Goal: Task Accomplishment & Management: Complete application form

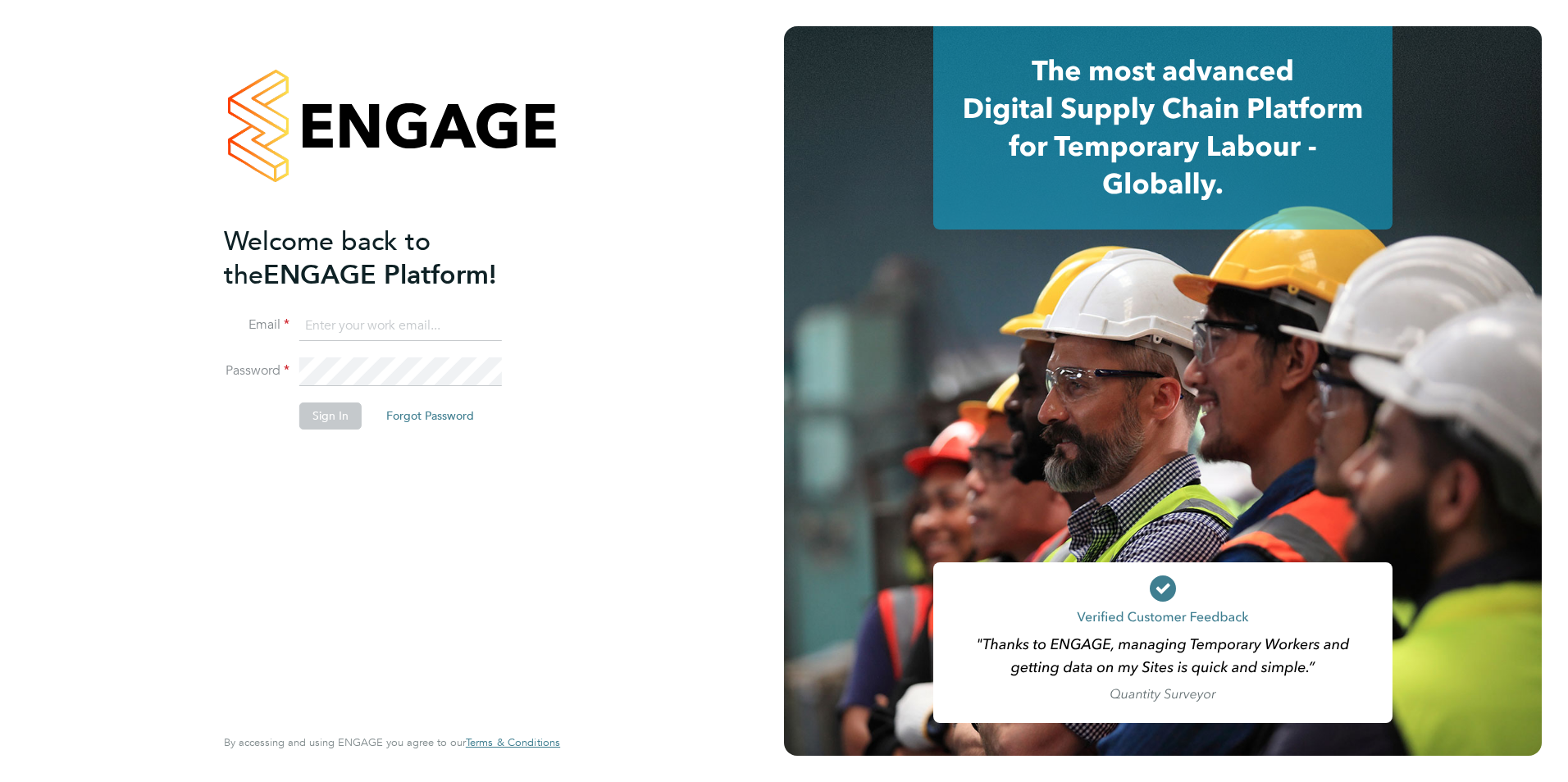
type input "iona@dannysullivan.co.uk"
drag, startPoint x: 360, startPoint y: 414, endPoint x: 345, endPoint y: 416, distance: 15.1
click at [358, 416] on li "Sign In Forgot Password" at bounding box center [383, 423] width 320 height 42
click at [333, 416] on button "Sign In" at bounding box center [330, 415] width 62 height 26
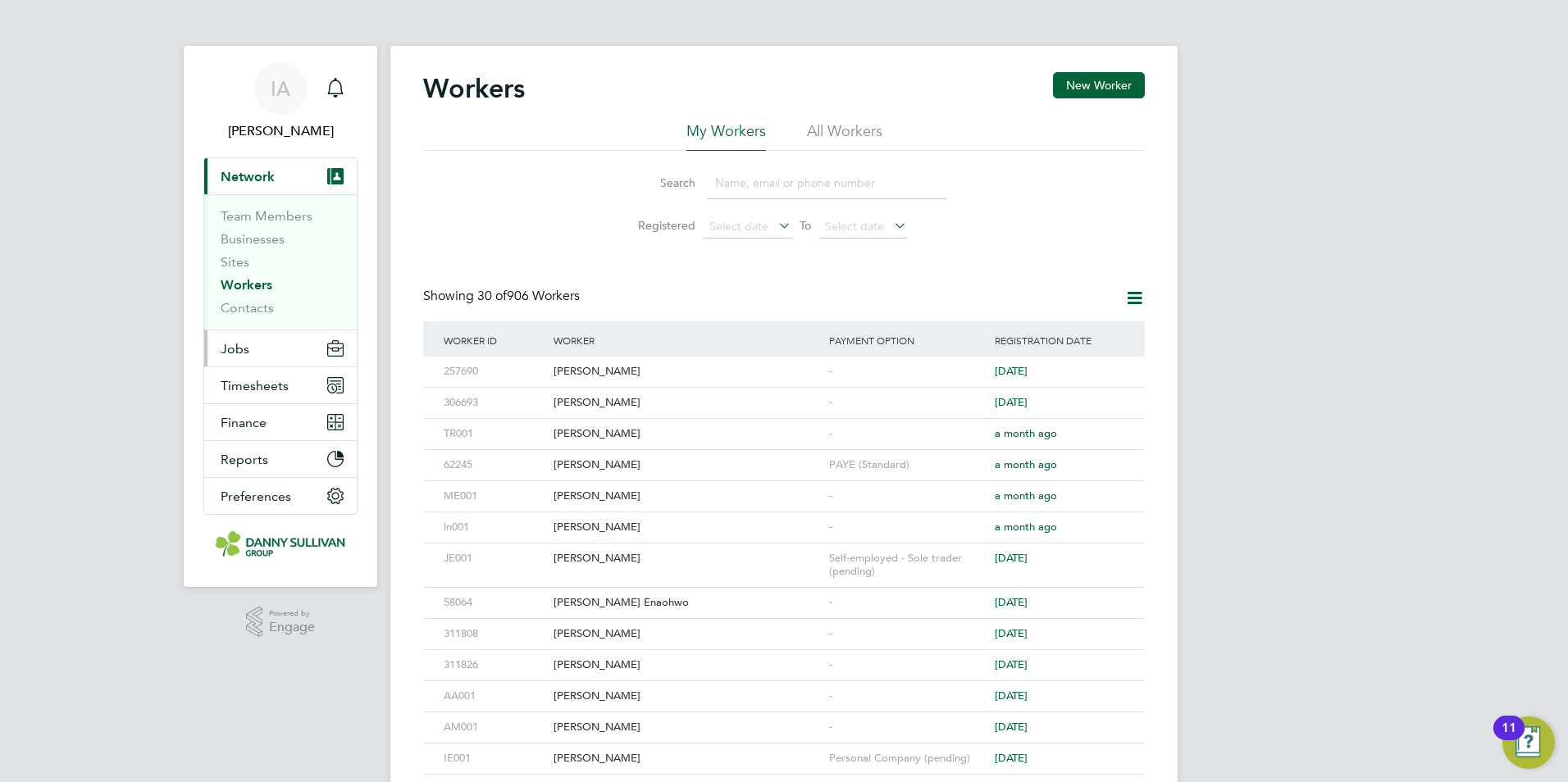
click at [244, 351] on span "Jobs" at bounding box center [235, 349] width 29 height 15
click at [226, 357] on button "Jobs" at bounding box center [280, 349] width 152 height 36
click at [232, 347] on span "Jobs" at bounding box center [235, 349] width 29 height 15
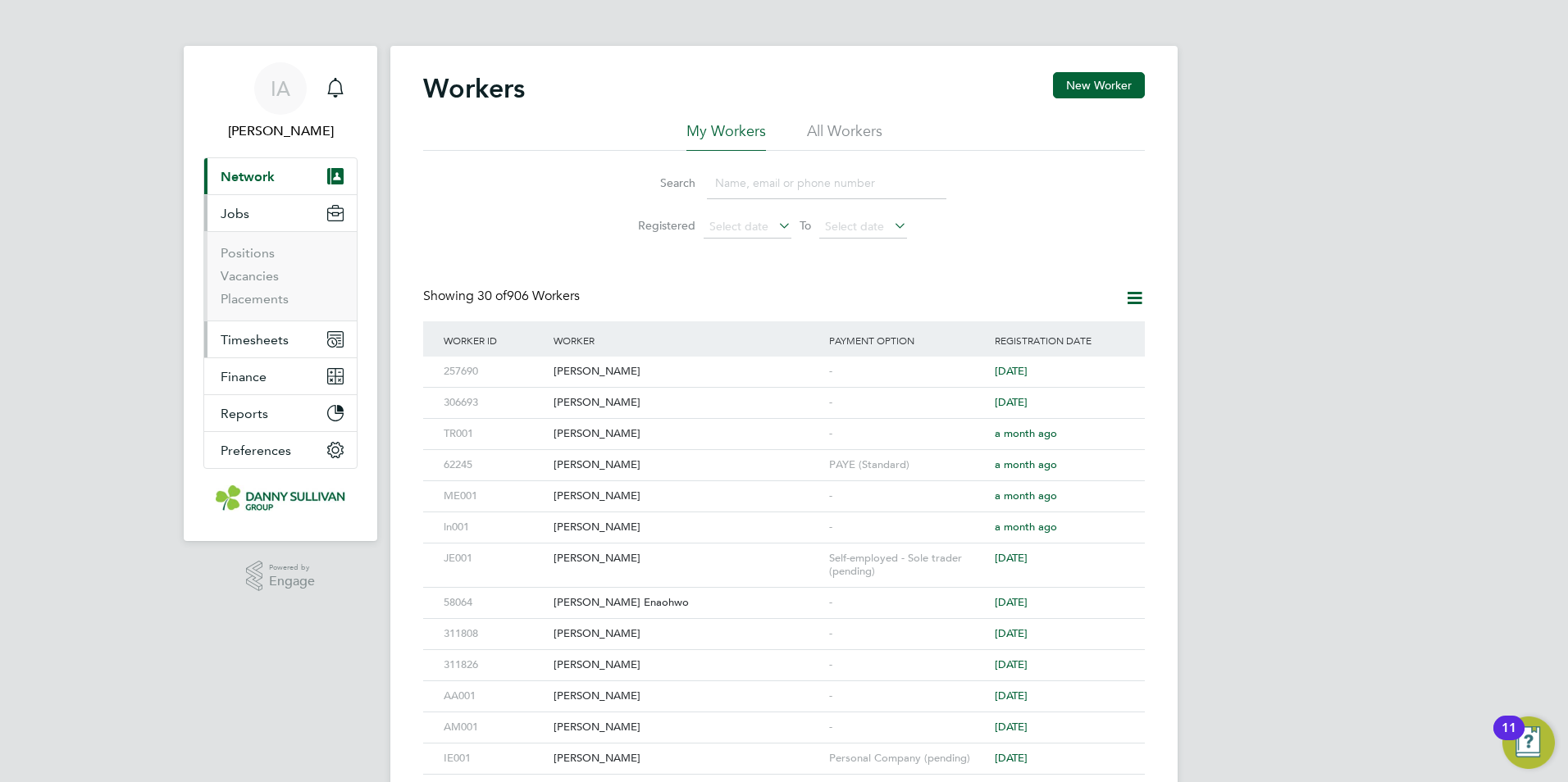
click at [246, 342] on span "Timesheets" at bounding box center [255, 340] width 68 height 15
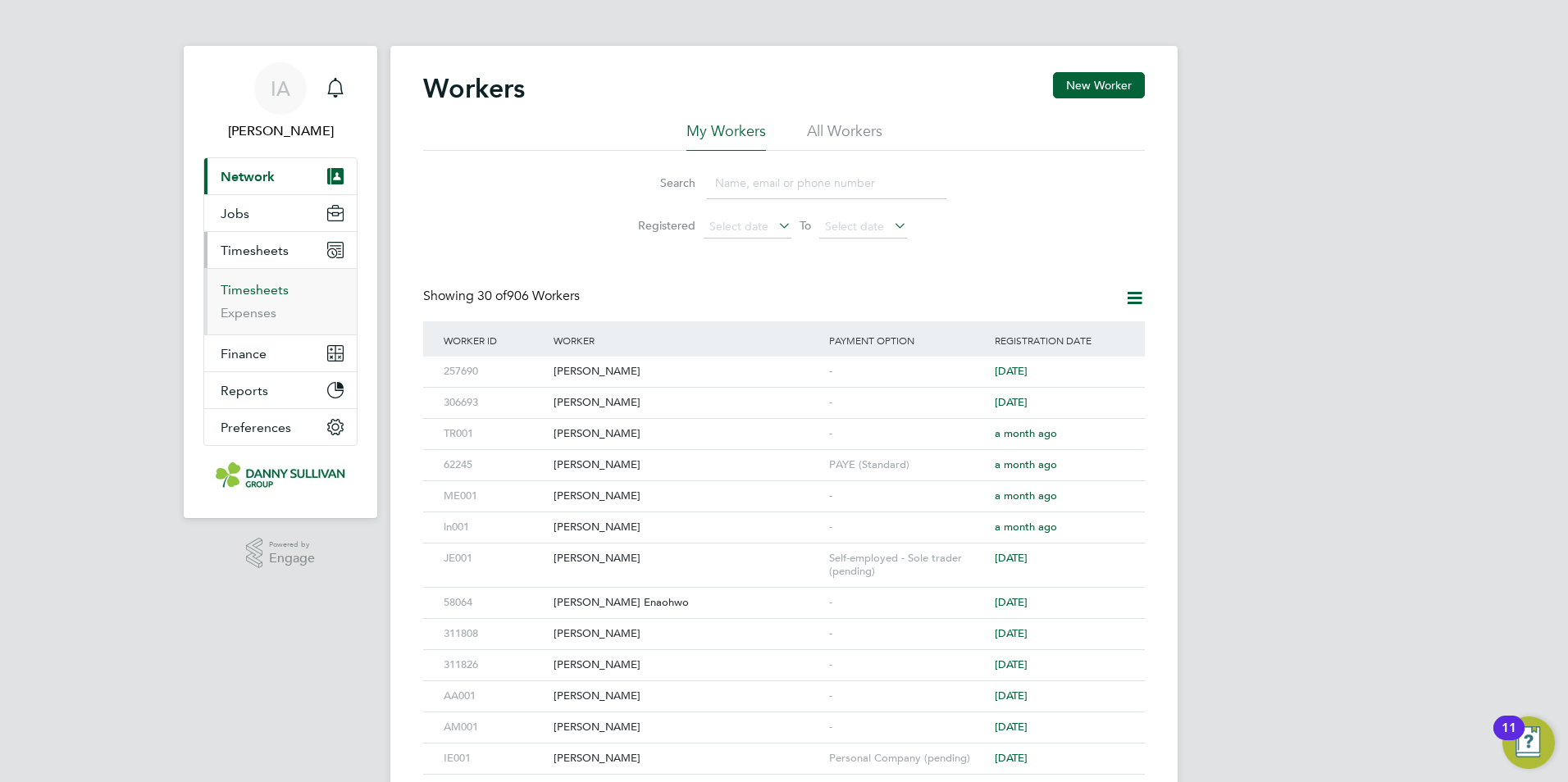
click at [260, 287] on link "Timesheets" at bounding box center [255, 289] width 68 height 15
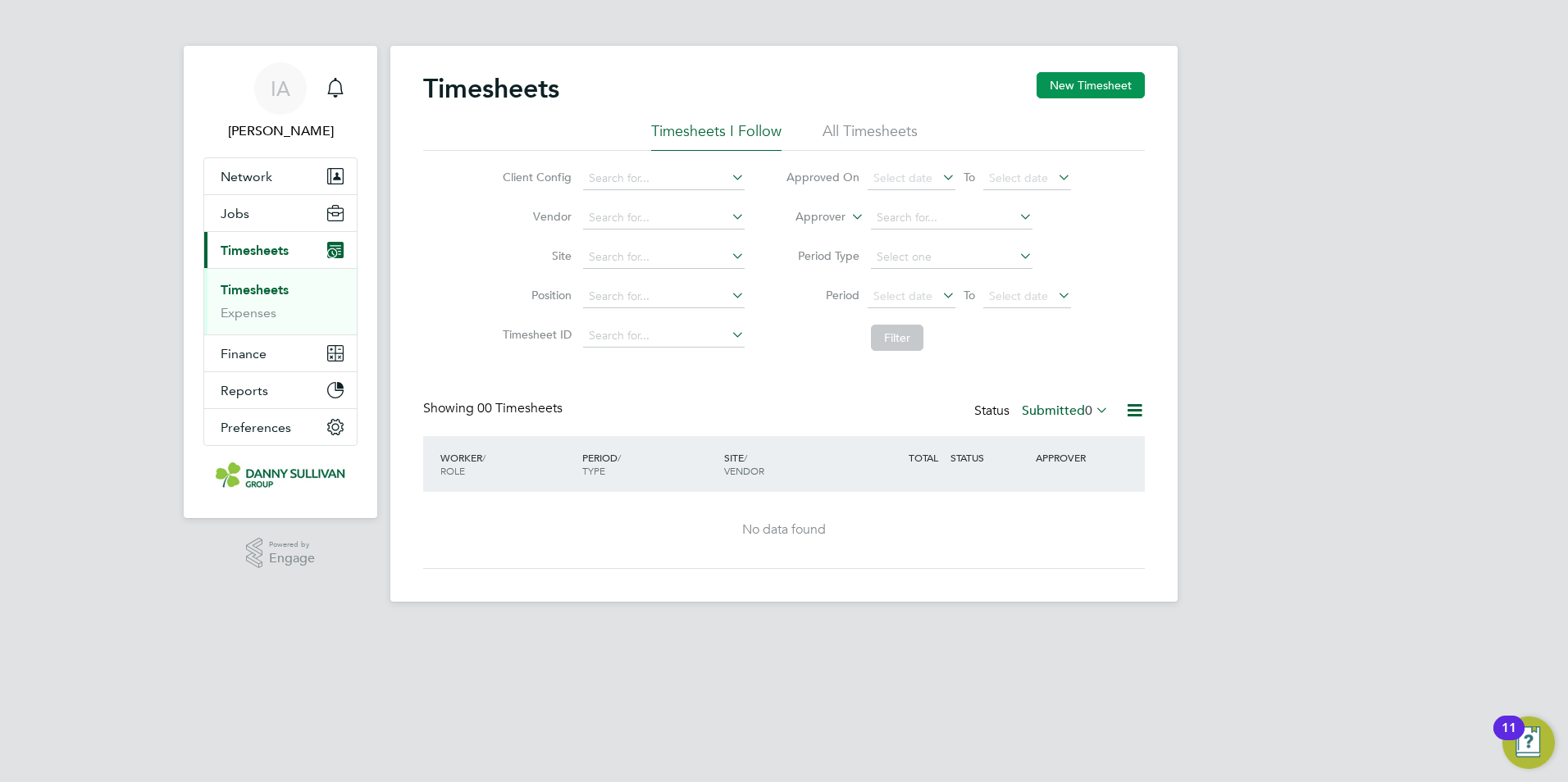
click at [1073, 87] on button "New Timesheet" at bounding box center [1090, 85] width 108 height 26
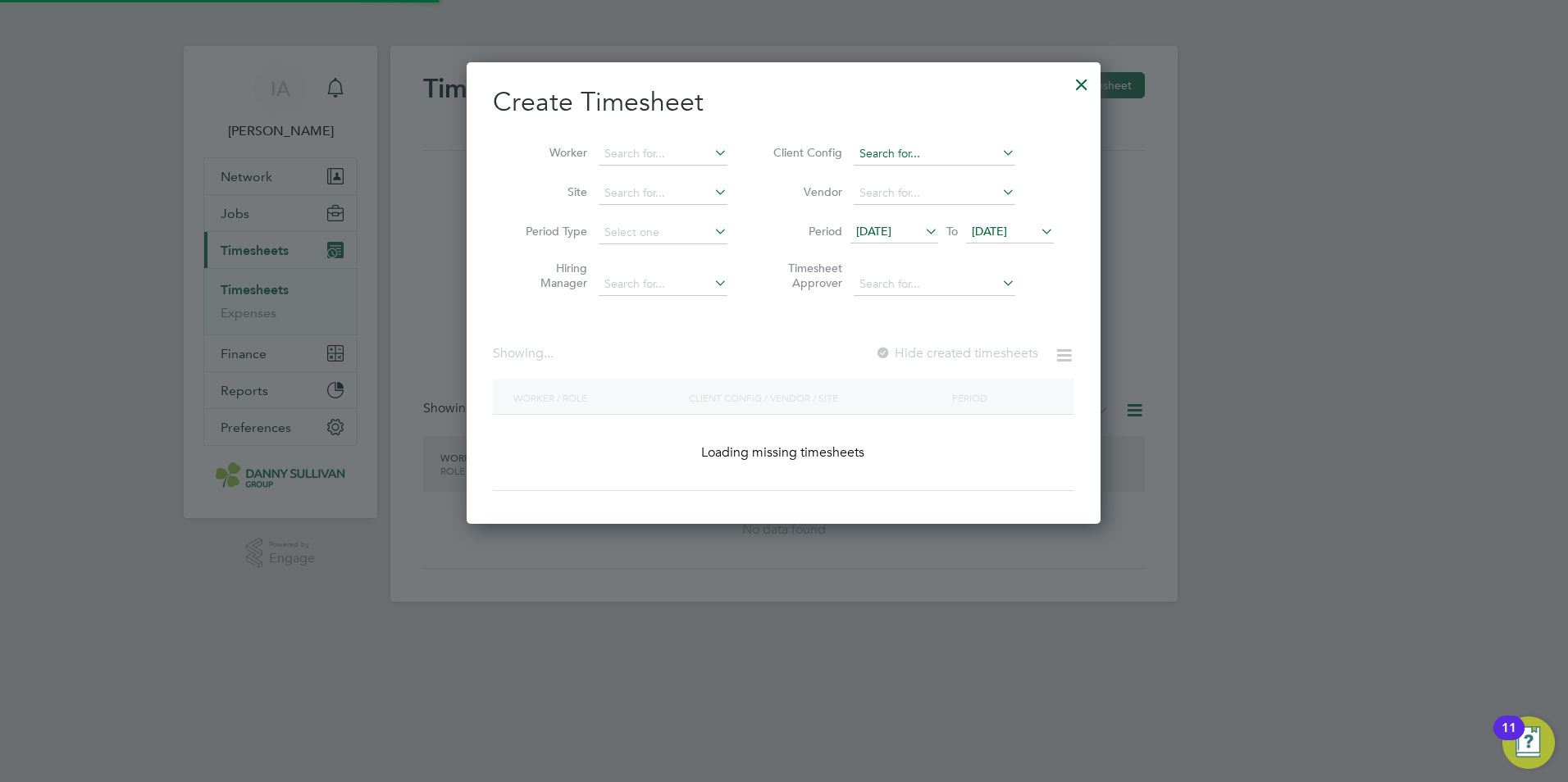
scroll to position [3316, 670]
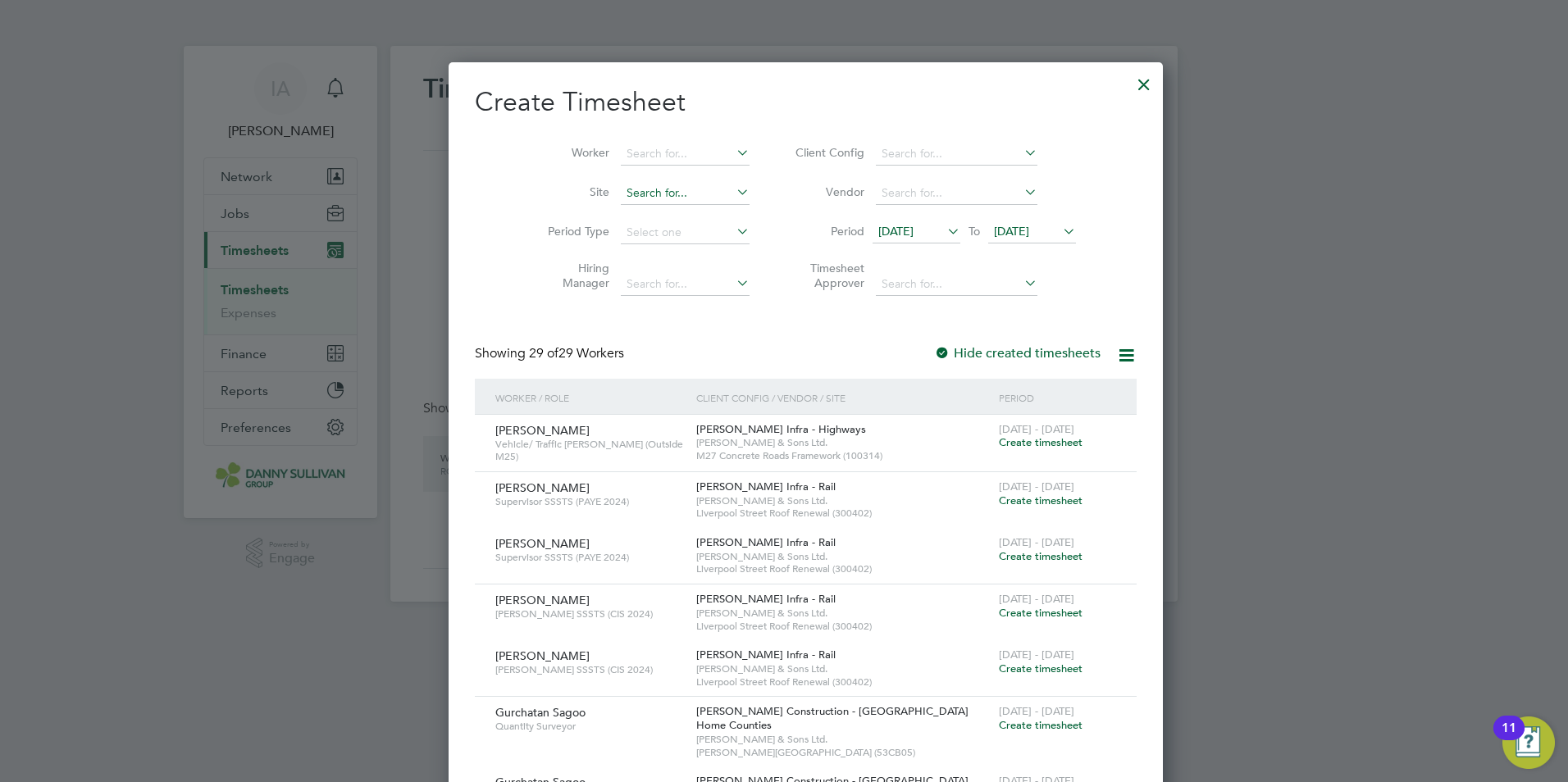
click at [661, 199] on input at bounding box center [685, 193] width 129 height 23
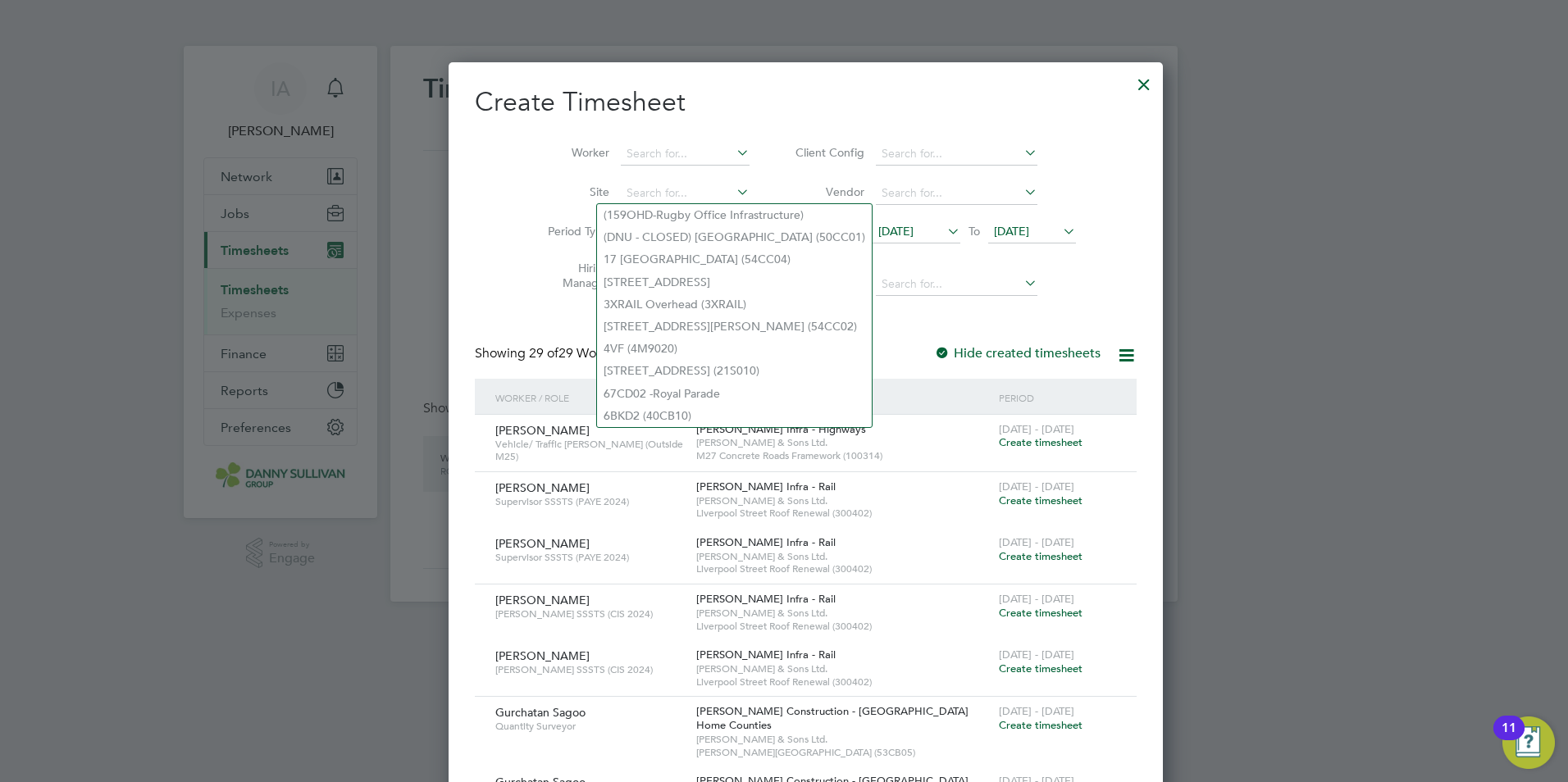
paste input "300300"
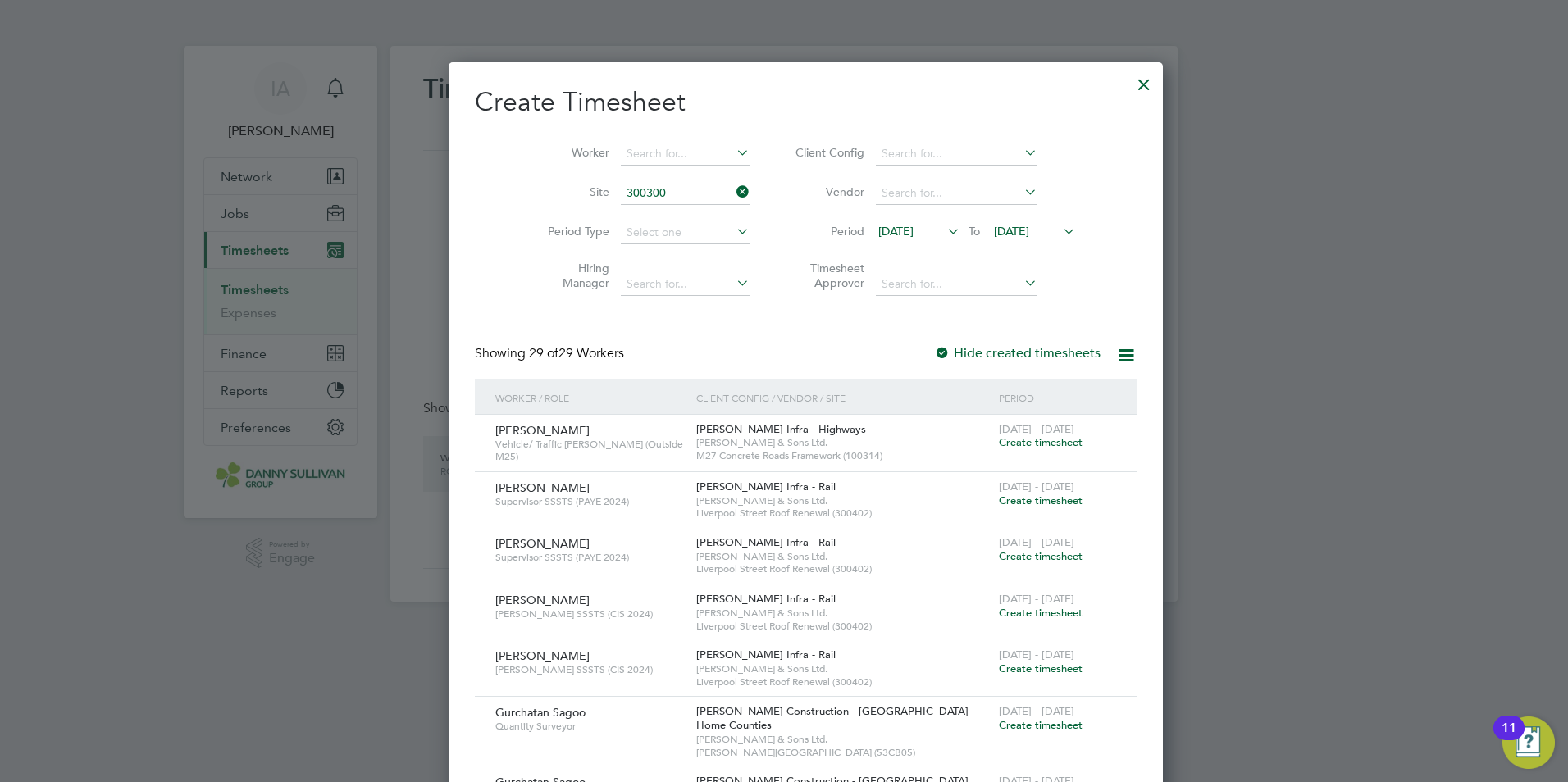
click at [734, 218] on li "CP7 Development Team for the Year 1 Western Structures ( 300300 )" at bounding box center [779, 215] width 365 height 23
type input "CP7 Development Team for the Year 1 Western Structures (300300)"
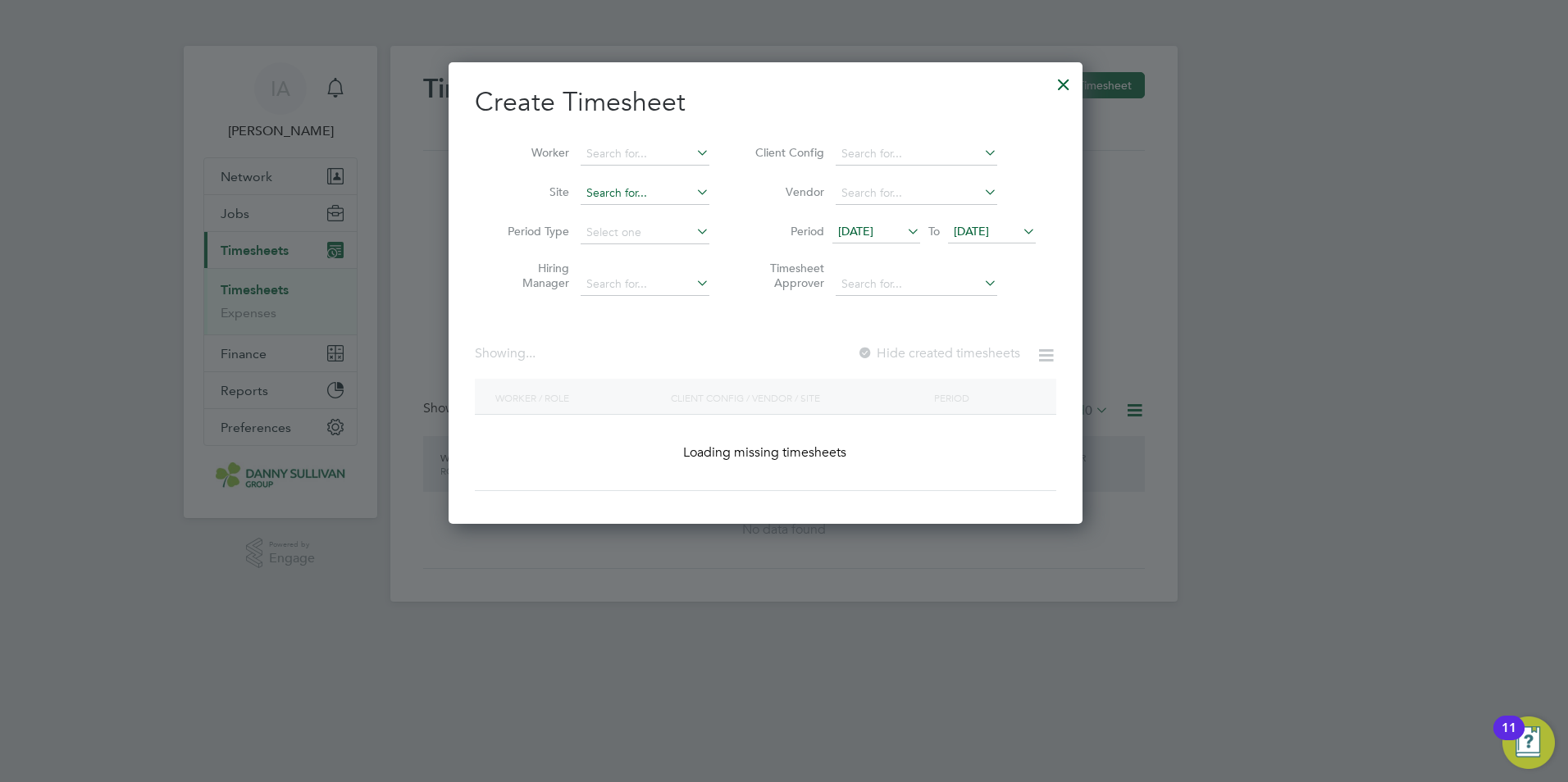
scroll to position [462, 634]
click at [629, 196] on input at bounding box center [644, 193] width 129 height 23
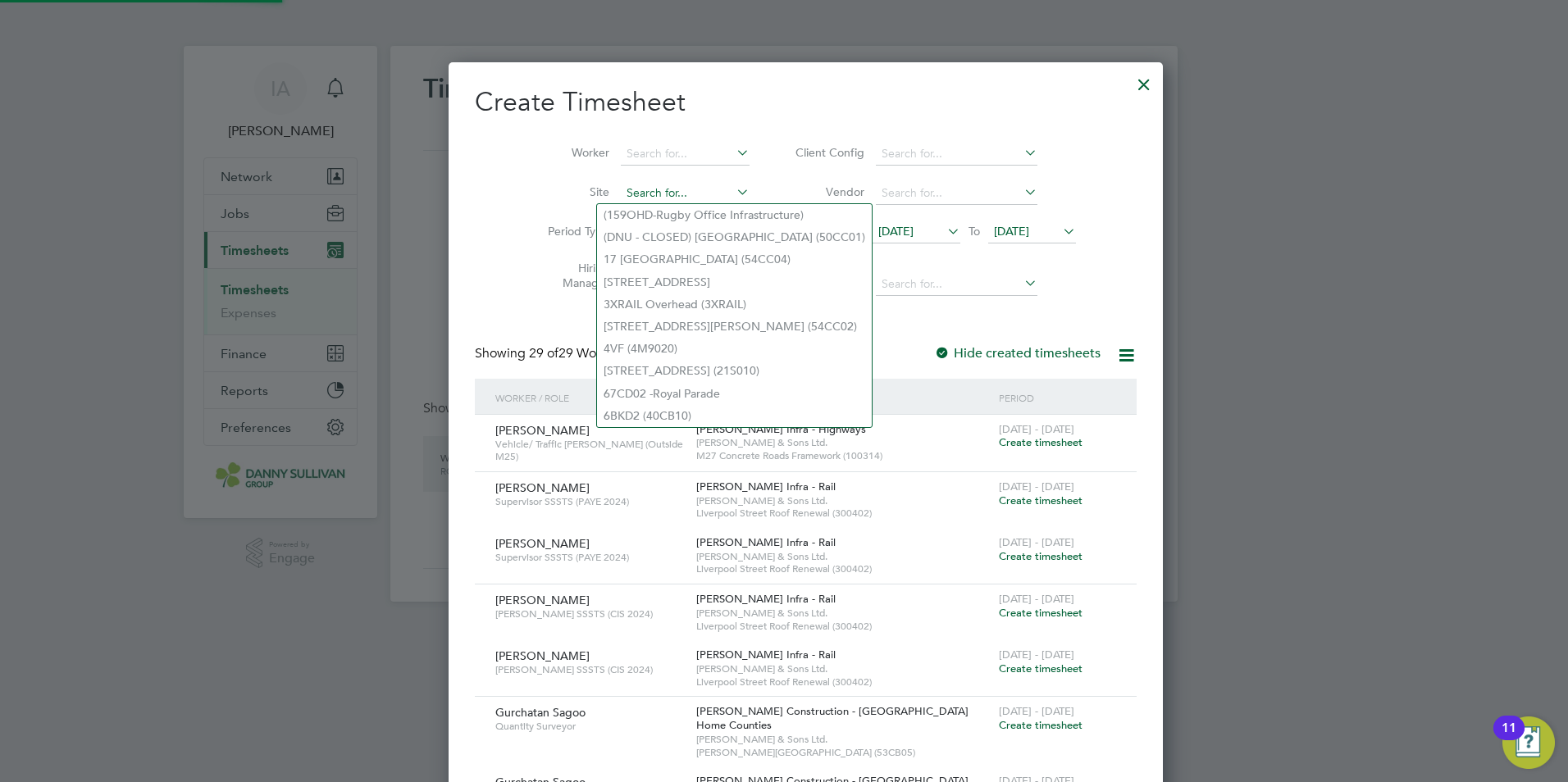
scroll to position [3316, 670]
click at [628, 196] on input at bounding box center [685, 193] width 129 height 23
paste input "300300"
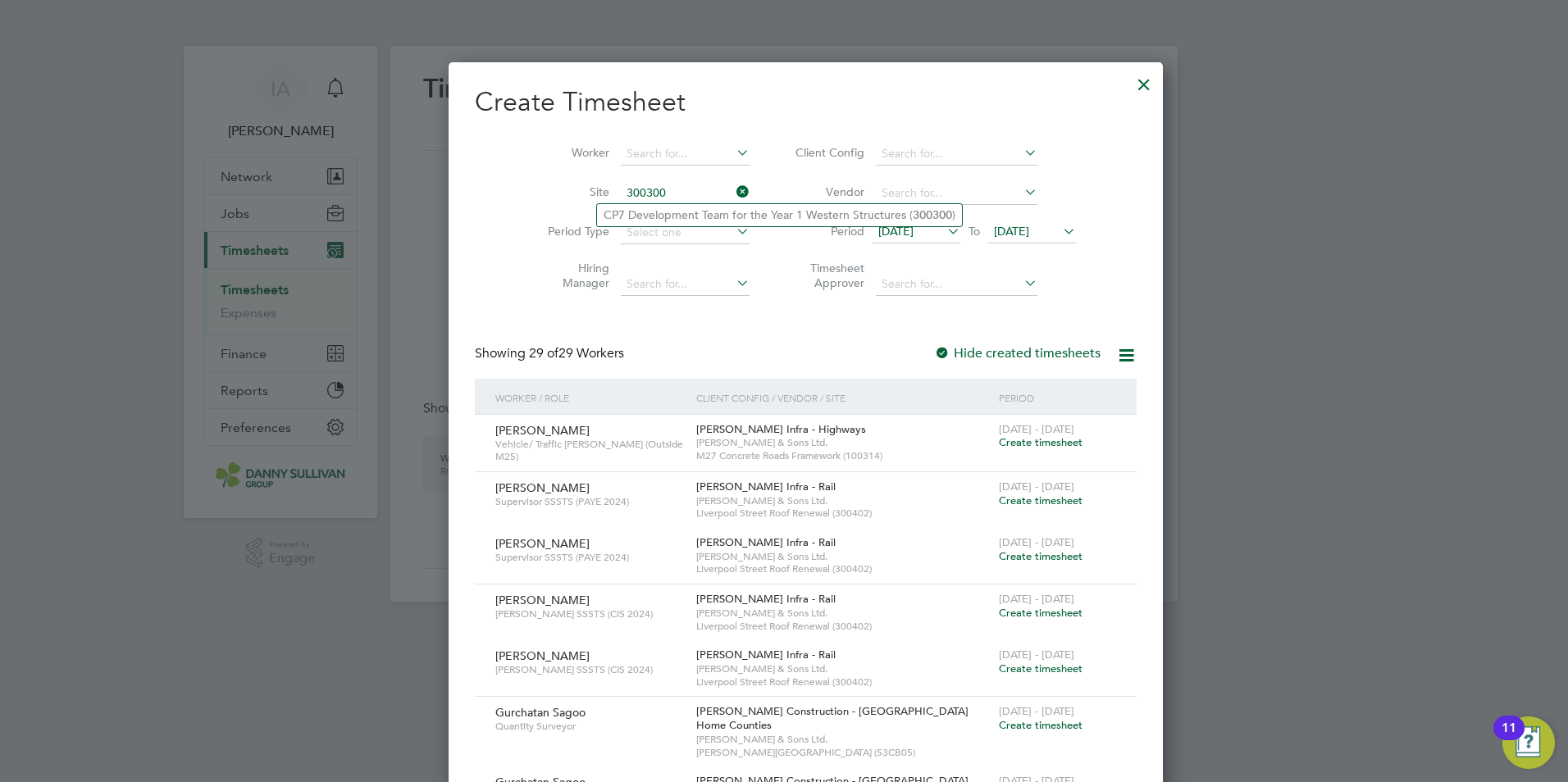
type input "300300"
click at [1129, 82] on div at bounding box center [1144, 80] width 30 height 30
